Goal: Contribute content

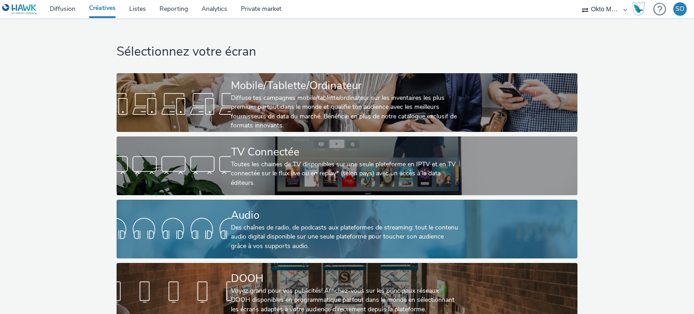
click at [281, 203] on div "Audio Des chaînes de radio, de podcasts aux plateformes de streaming: tout le c…" at bounding box center [345, 229] width 229 height 59
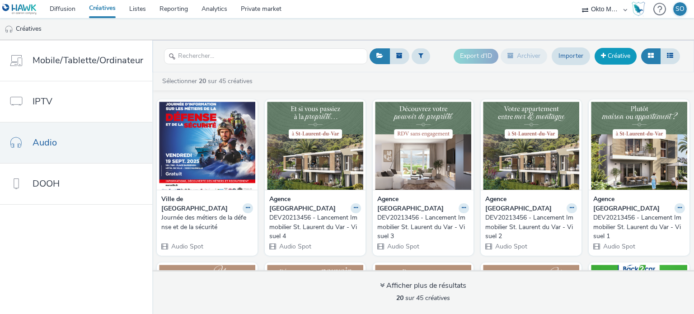
click at [616, 53] on link "Créative" at bounding box center [616, 56] width 42 height 16
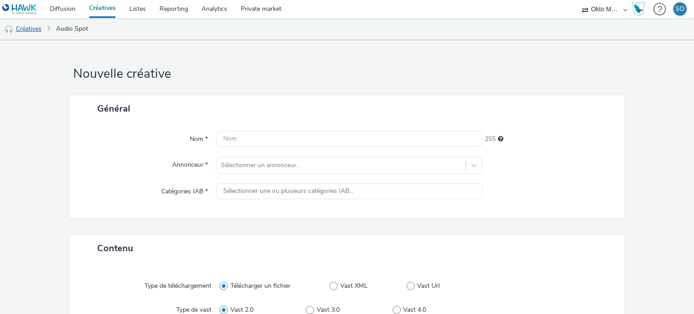
click at [26, 30] on link "Créatives" at bounding box center [23, 29] width 46 height 22
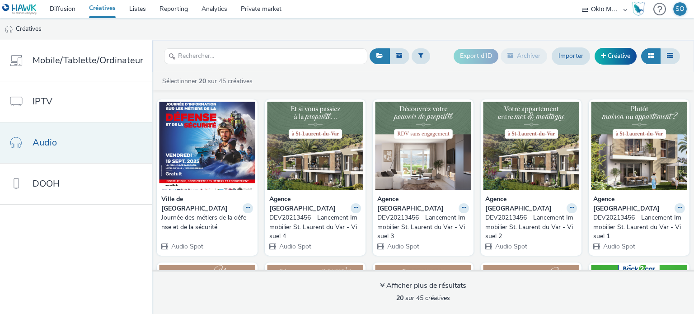
click at [97, 140] on link "Audio" at bounding box center [76, 142] width 152 height 41
click at [621, 55] on link "Créative" at bounding box center [616, 56] width 42 height 16
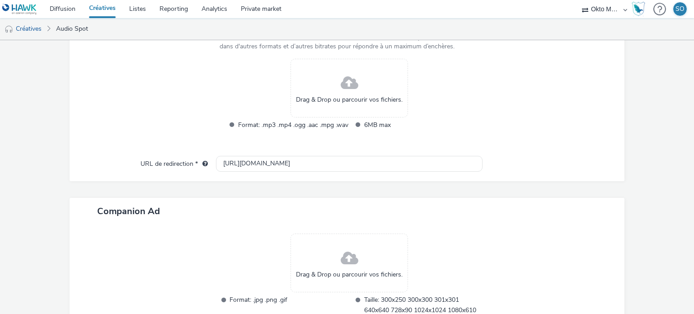
scroll to position [266, 0]
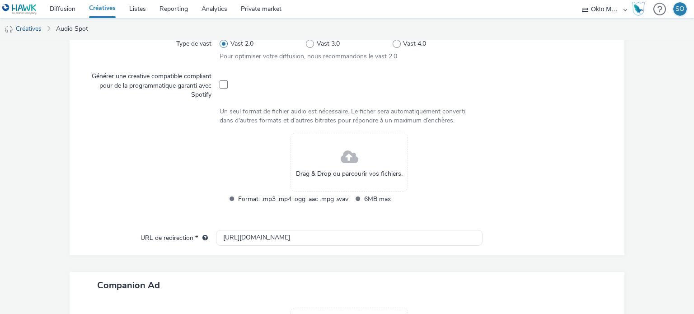
click at [321, 172] on span "Drag & Drop ou parcourir vos fichiers." at bounding box center [349, 173] width 107 height 9
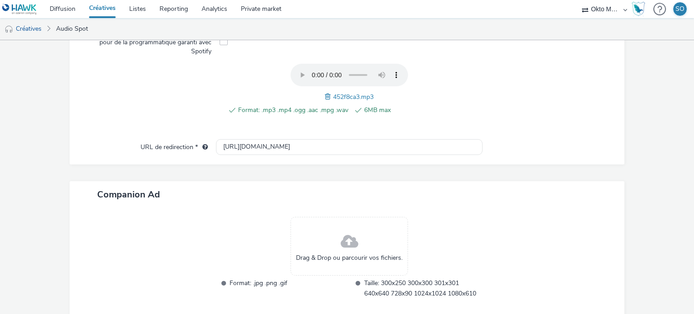
scroll to position [354, 0]
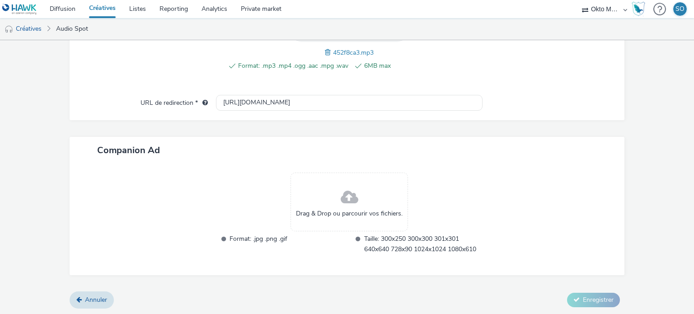
click at [328, 204] on div "Drag & Drop ou parcourir vos fichiers." at bounding box center [348, 202] width 117 height 59
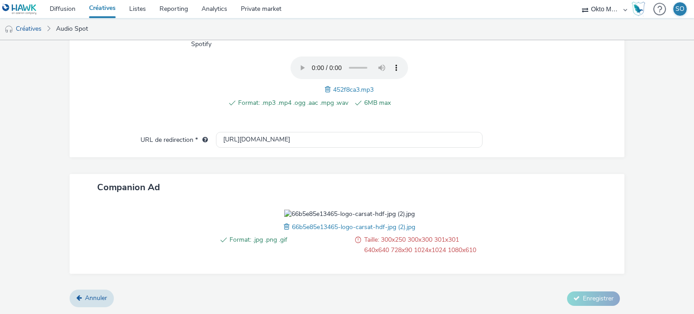
click at [285, 232] on span at bounding box center [288, 227] width 8 height 10
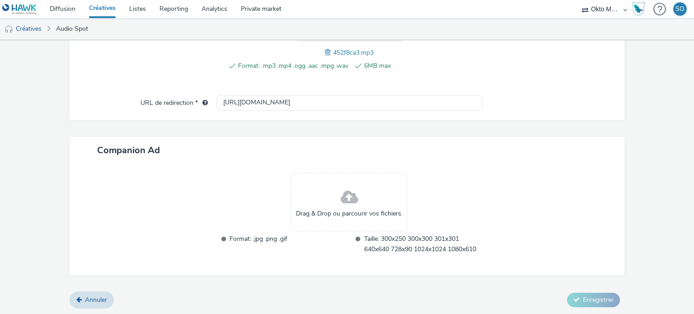
click at [323, 204] on div "Drag & Drop ou parcourir vos fichiers." at bounding box center [348, 202] width 117 height 59
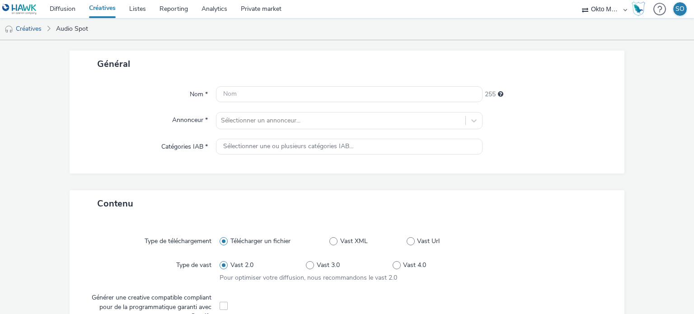
scroll to position [37, 0]
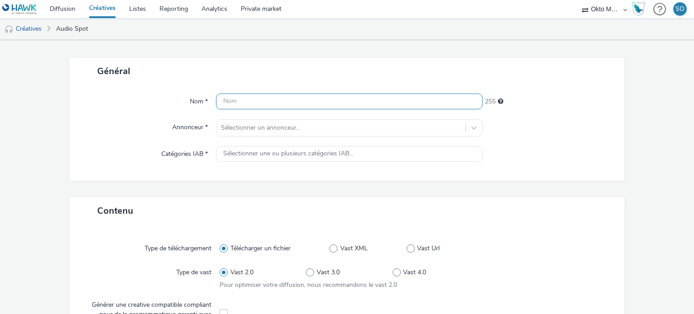
click at [302, 103] on input "text" at bounding box center [349, 102] width 266 height 16
paste input "CARSAT CAISSE D'Assurance RETRAITE ET [PERSON_NAME] Octobre"
click at [376, 101] on input "CARSAT CAISSE D'Assurance RETRAITE ET [PERSON_NAME] Octobre" at bounding box center [349, 102] width 266 height 16
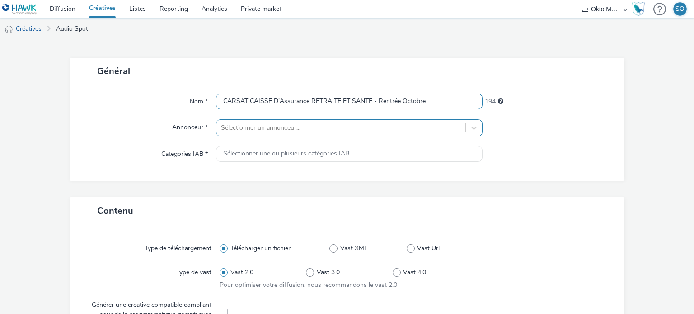
type input "CARSAT CAISSE D'Assurance RETRAITE ET SANTE - Rentrée Octobre"
click at [348, 128] on div at bounding box center [340, 127] width 239 height 11
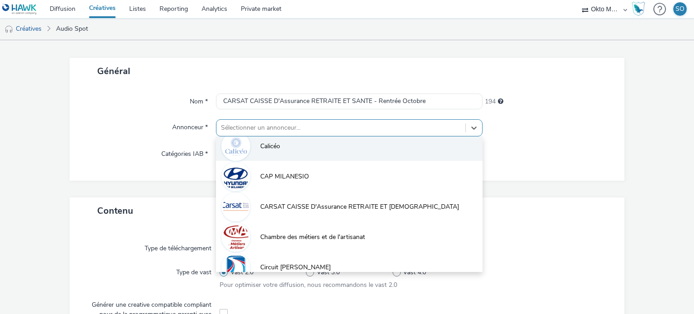
scroll to position [171, 0]
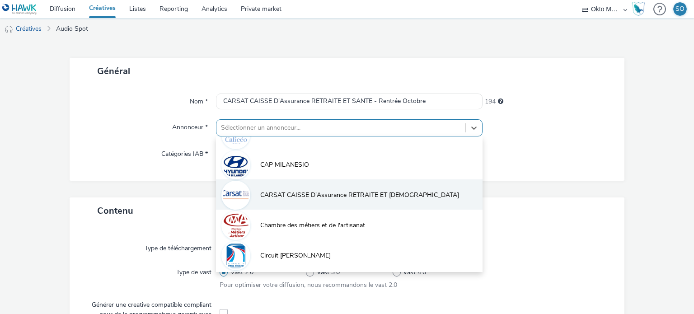
click at [298, 198] on span "CARSAT CAISSE D'Assurance RETRAITE ET [DEMOGRAPHIC_DATA]" at bounding box center [359, 195] width 199 height 9
type input "[URL][DOMAIN_NAME]"
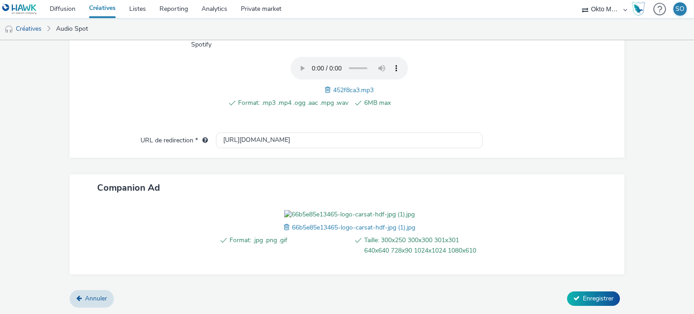
scroll to position [372, 0]
click at [575, 298] on button "Enregistrer" at bounding box center [593, 298] width 53 height 14
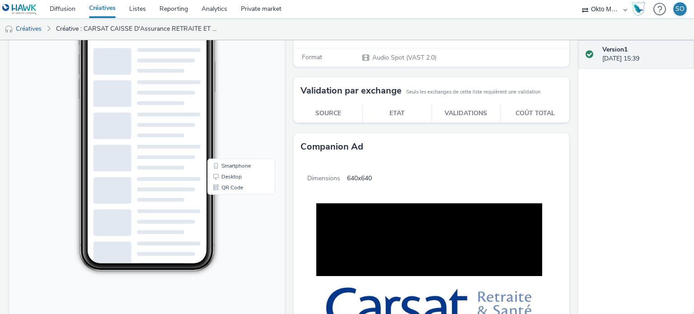
scroll to position [113, 0]
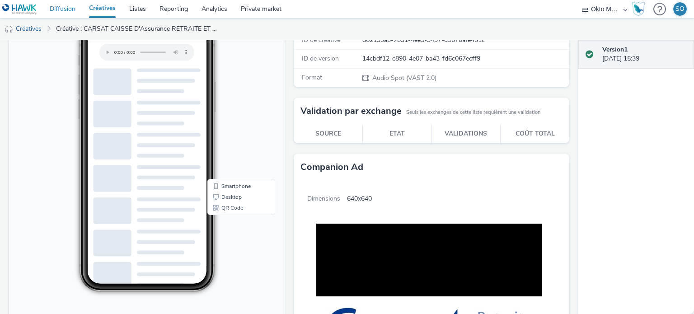
click at [60, 8] on link "Diffusion" at bounding box center [62, 9] width 39 height 18
